Goal: Transaction & Acquisition: Purchase product/service

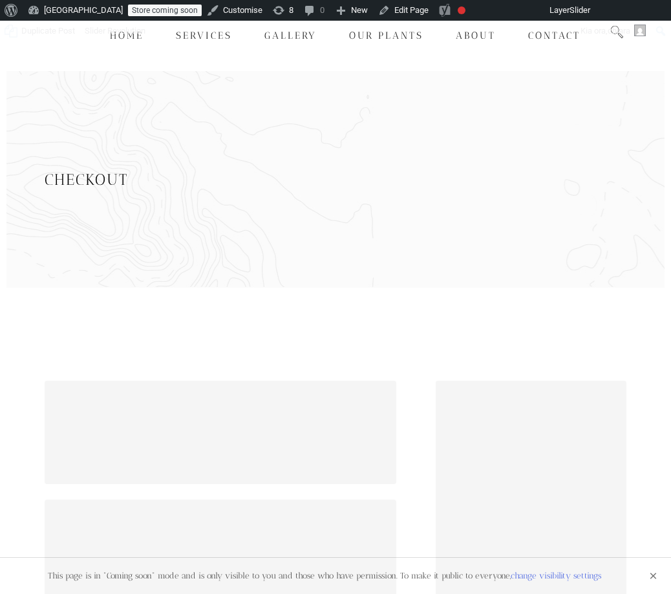
select select "NZ"
select select "AUK"
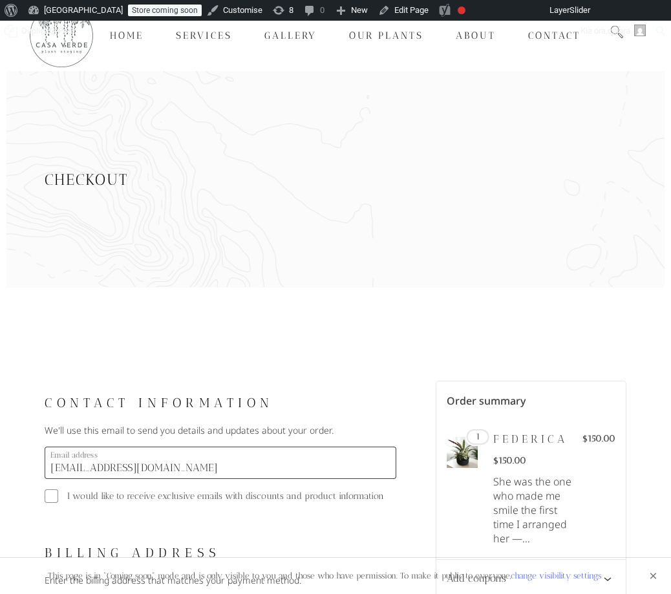
click at [504, 157] on div "Checkout" at bounding box center [336, 179] width 582 height 217
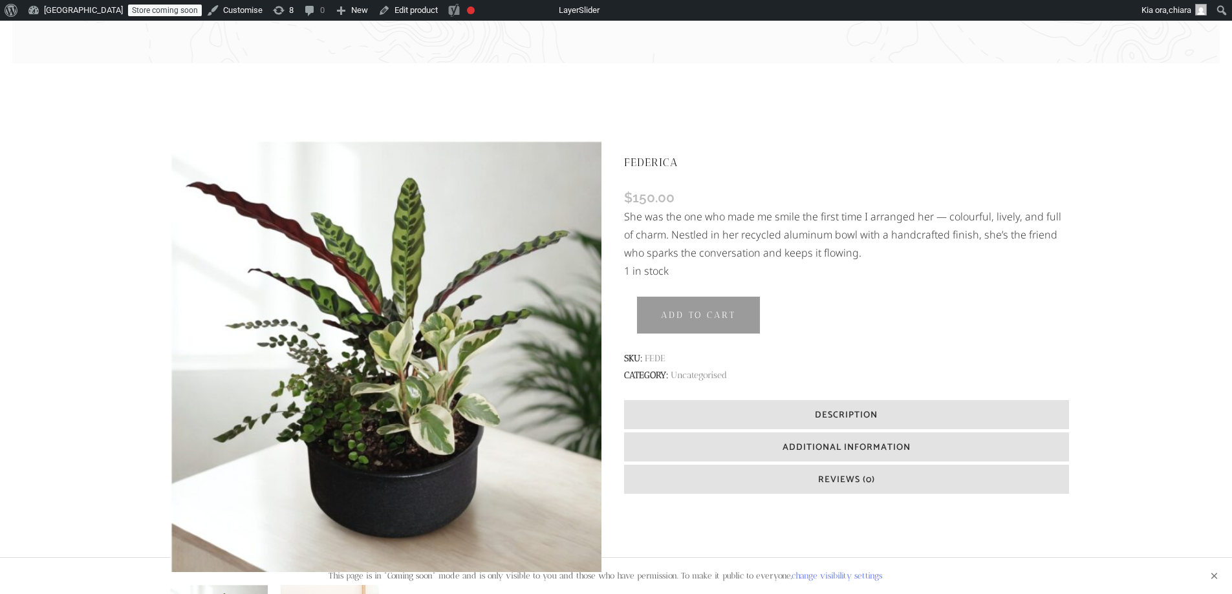
scroll to position [223, 0]
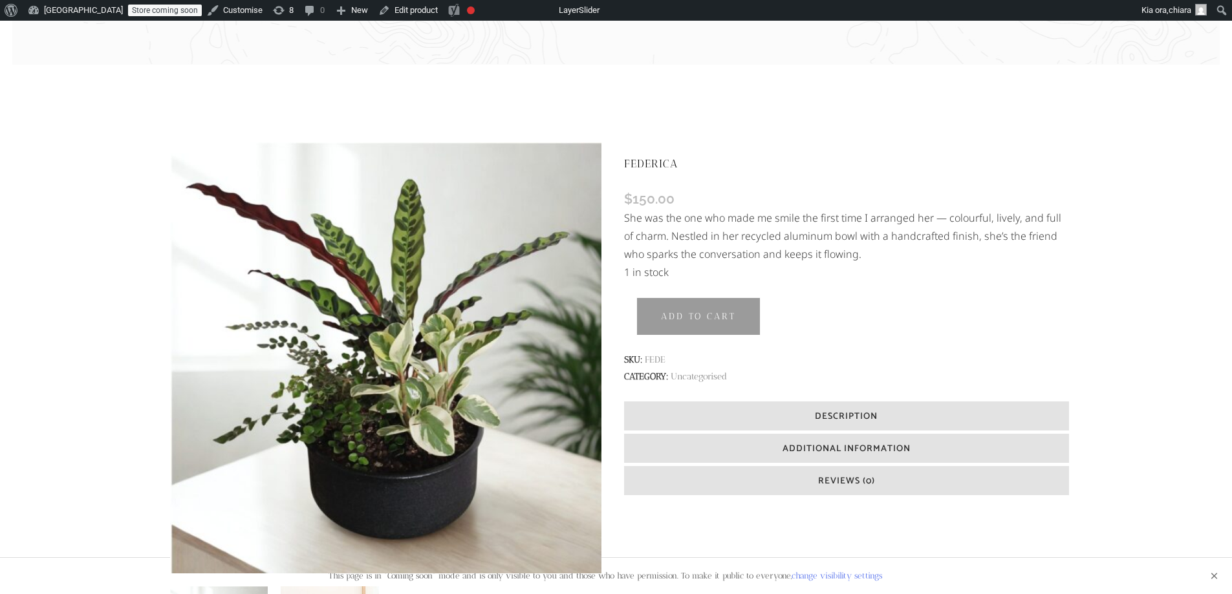
click at [1195, 45] on thrush-future at bounding box center [616, 297] width 1232 height 594
click at [1199, 40] on thrush-future at bounding box center [616, 297] width 1232 height 594
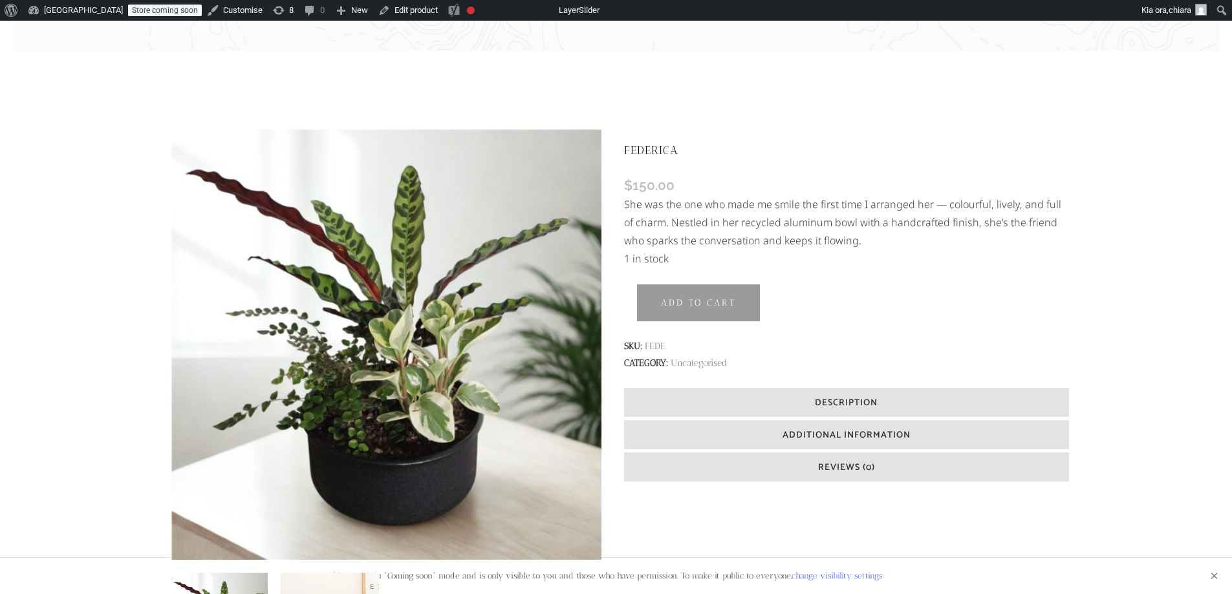
scroll to position [239, 0]
